Goal: Navigation & Orientation: Go to known website

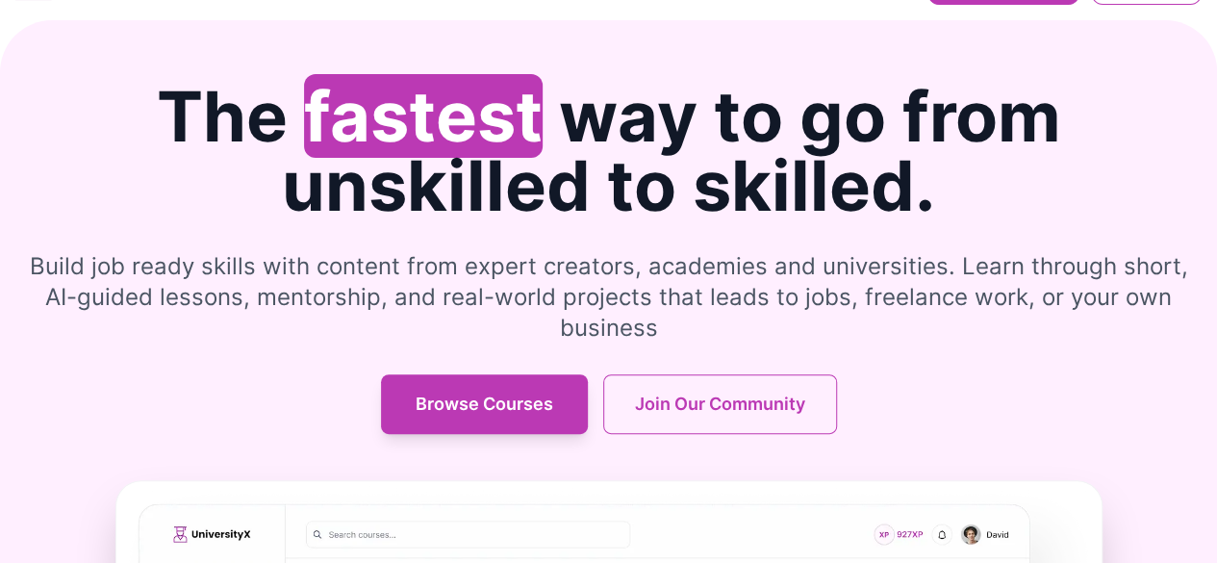
scroll to position [56, 0]
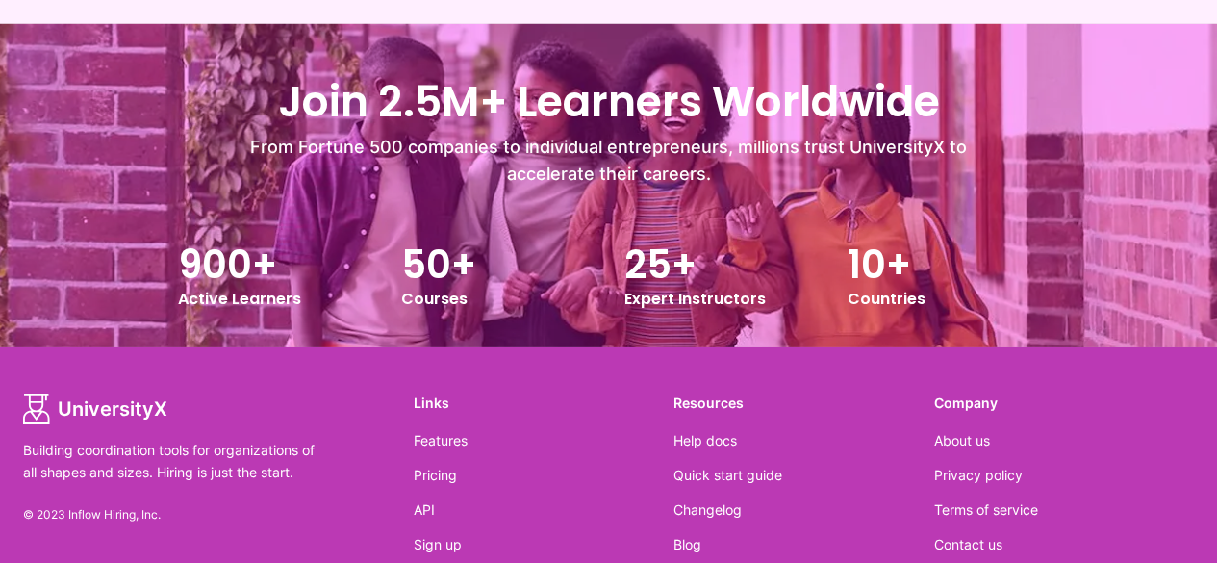
scroll to position [3136, 0]
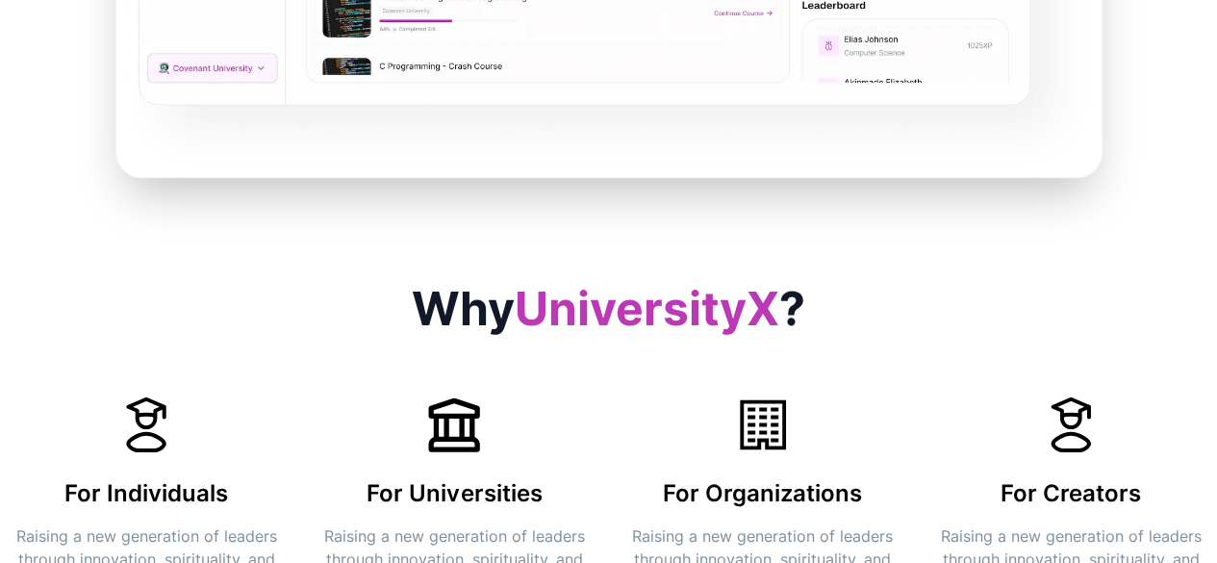
scroll to position [831, 0]
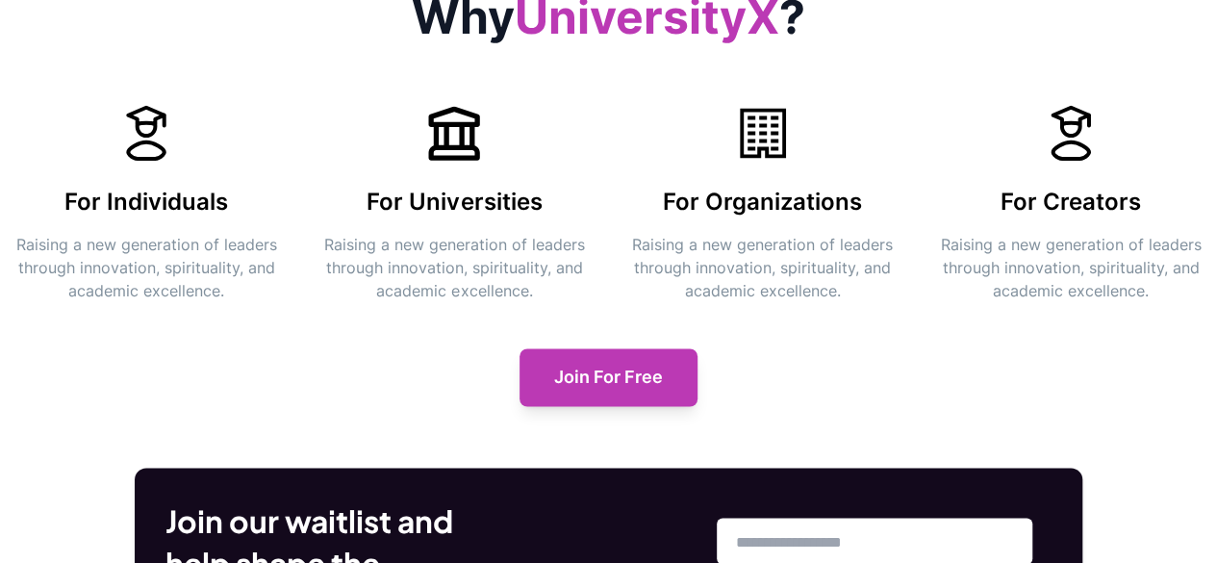
scroll to position [1322, 0]
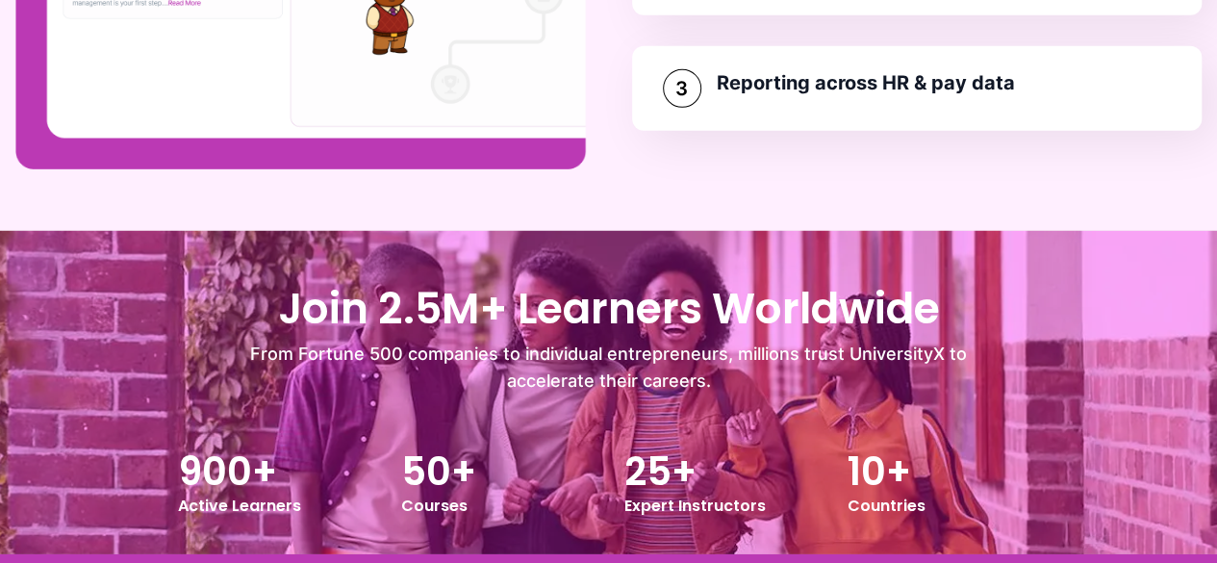
scroll to position [3136, 0]
